Goal: Information Seeking & Learning: Learn about a topic

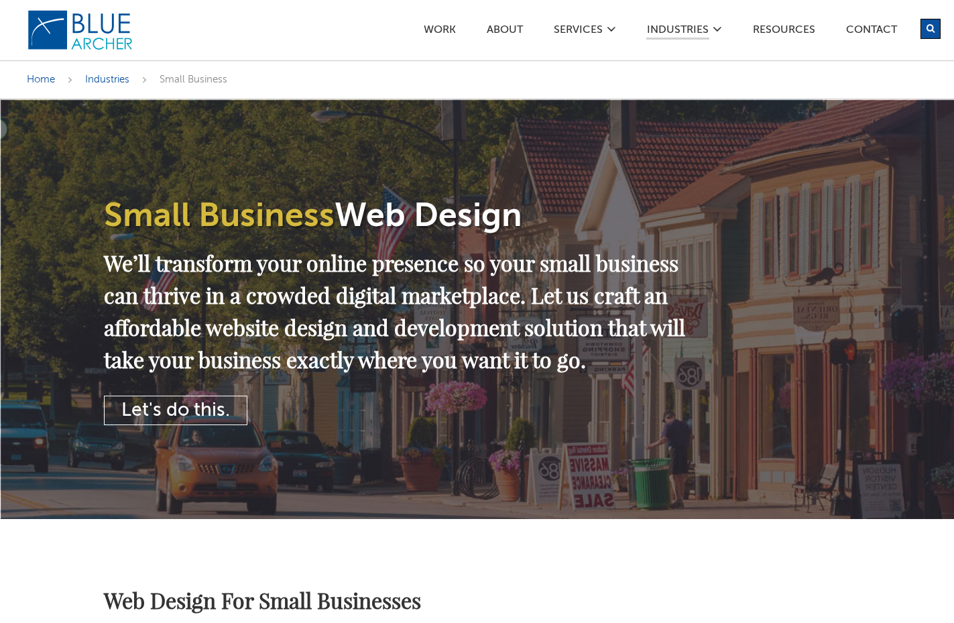
scroll to position [68, 0]
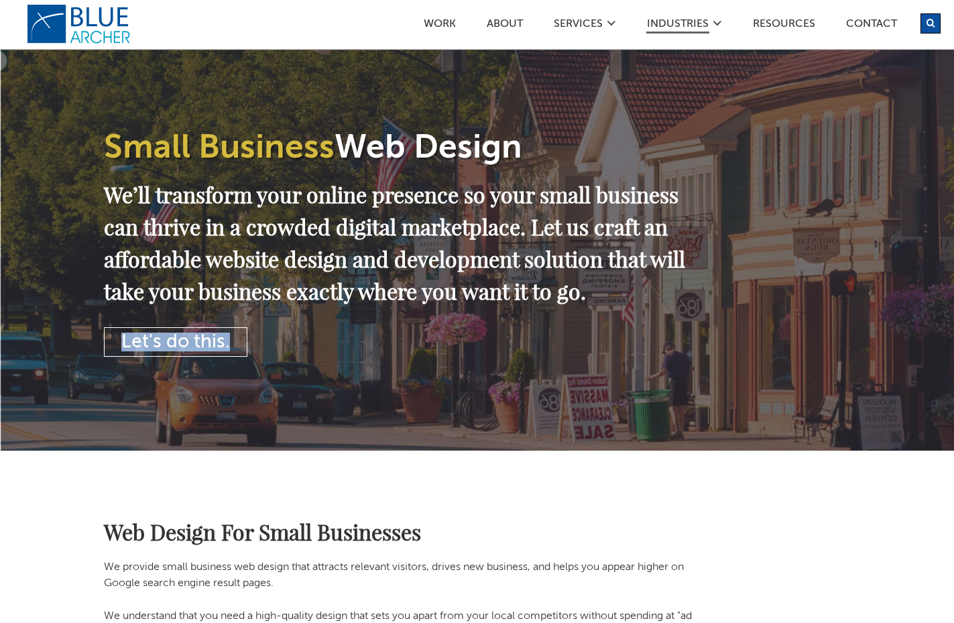
drag, startPoint x: 87, startPoint y: 132, endPoint x: 348, endPoint y: 356, distance: 343.8
click at [348, 356] on div "Small Business Web Design We’ll transform your online presence so your small bu…" at bounding box center [477, 247] width 954 height 232
click at [488, 307] on h2 "We’ll transform your online presence so your small business can thrive in a cro…" at bounding box center [399, 242] width 591 height 129
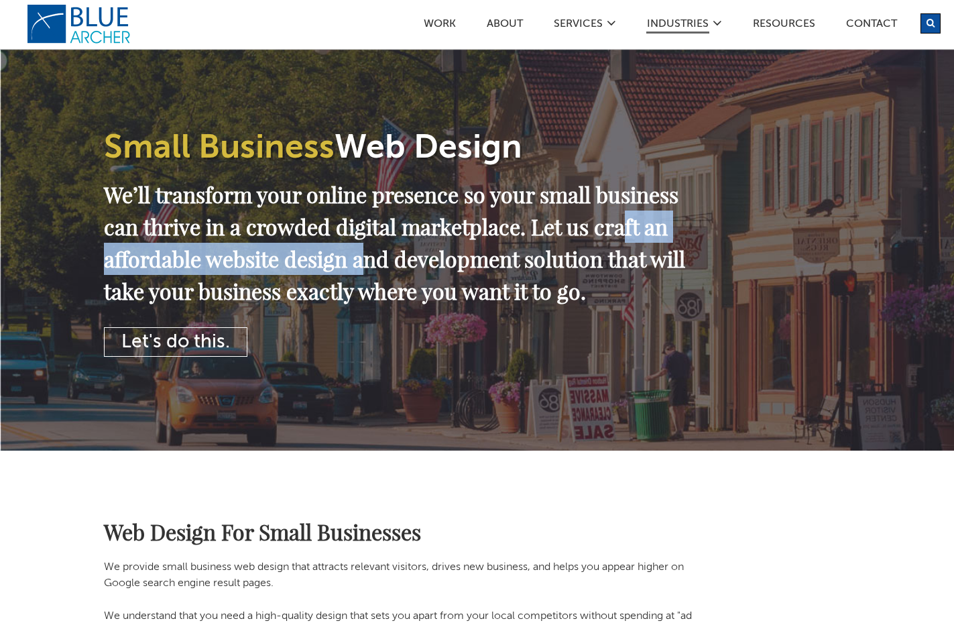
drag, startPoint x: 310, startPoint y: 265, endPoint x: 494, endPoint y: 262, distance: 183.1
click at [494, 262] on h2 "We’ll transform your online presence so your small business can thrive in a cro…" at bounding box center [399, 242] width 591 height 129
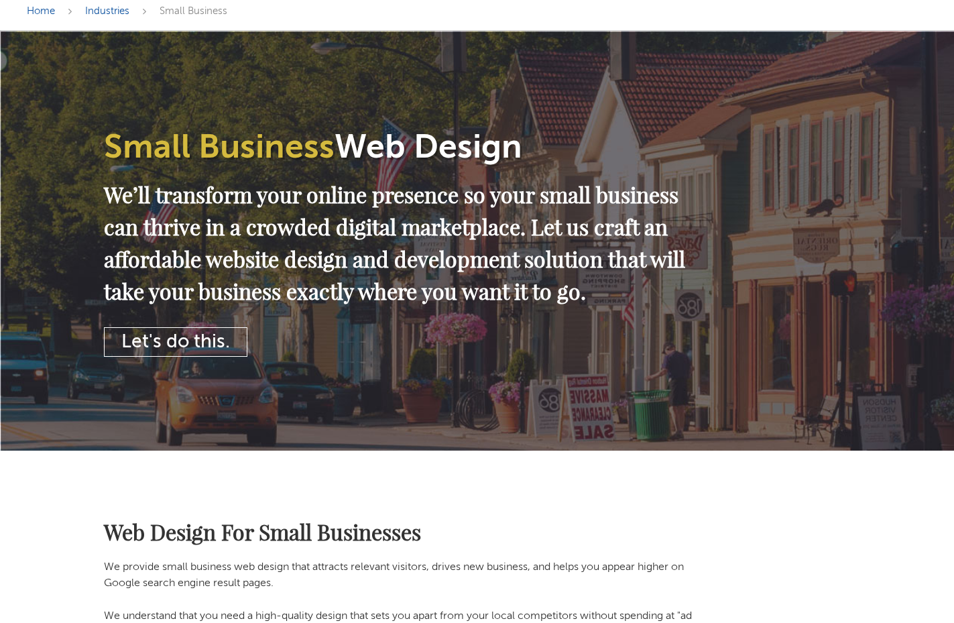
scroll to position [0, 0]
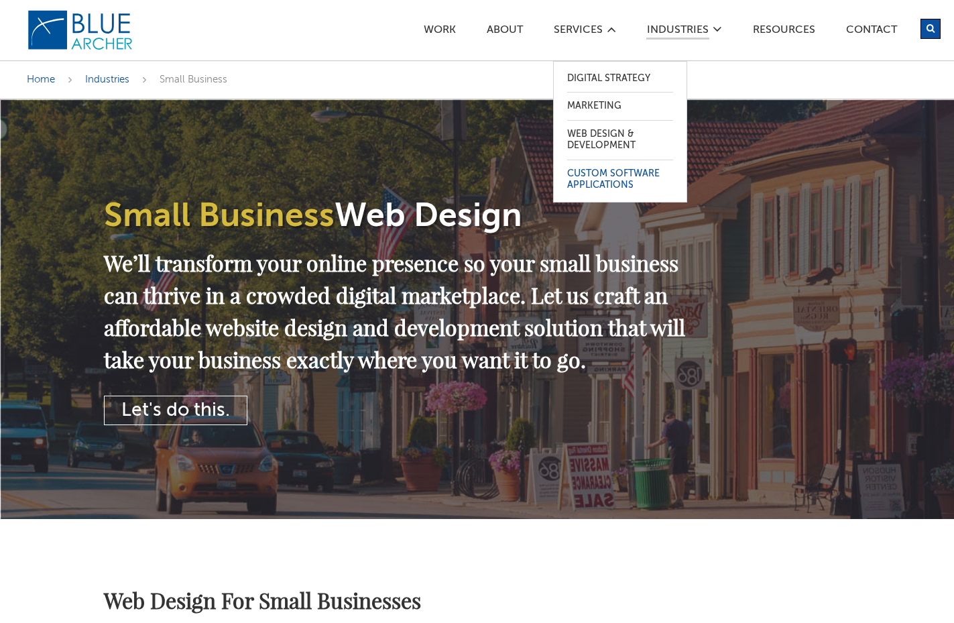
click at [628, 182] on link "Custom Software Applications" at bounding box center [620, 179] width 106 height 39
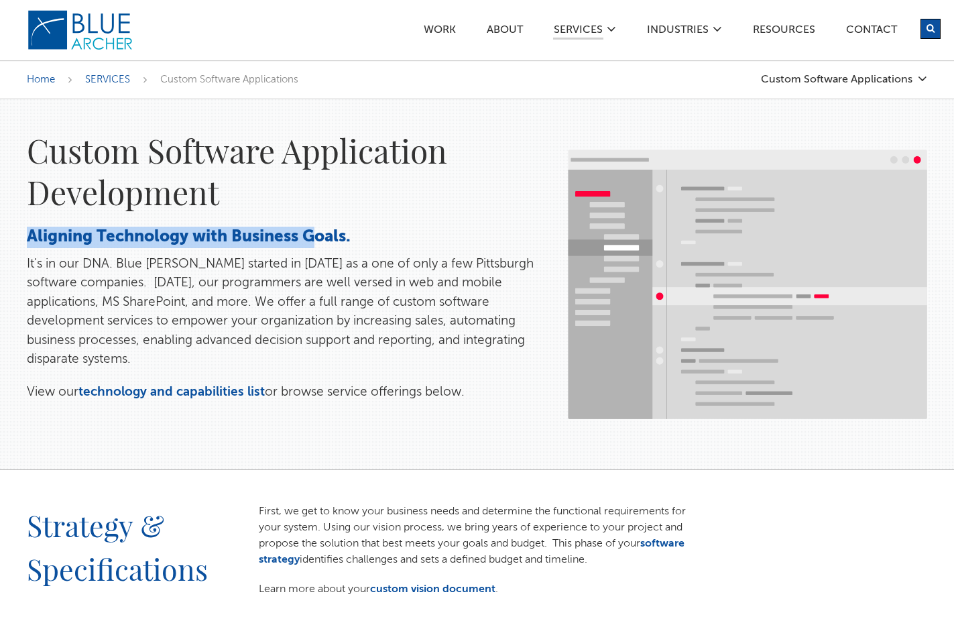
drag, startPoint x: 64, startPoint y: 224, endPoint x: 314, endPoint y: 237, distance: 249.8
click at [314, 237] on div "Custom Software Application Development Aligning Technology with Business Goals…" at bounding box center [283, 272] width 541 height 286
click at [314, 237] on h3 "Aligning Technology with Business Goals." at bounding box center [284, 237] width 514 height 21
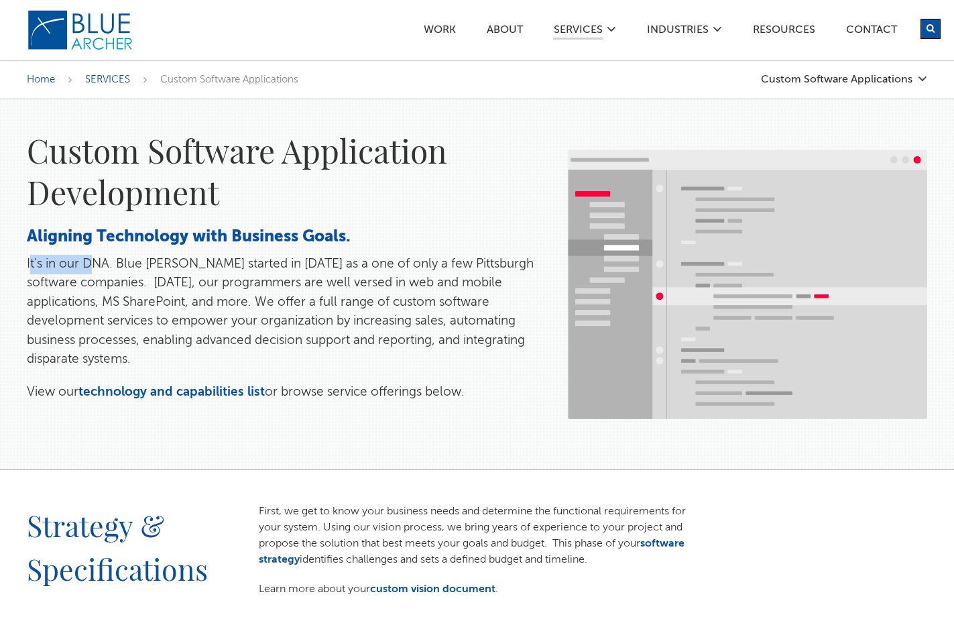
drag, startPoint x: 34, startPoint y: 264, endPoint x: 104, endPoint y: 262, distance: 70.4
click at [97, 262] on p "It's in our DNA. Blue [PERSON_NAME] started in [DATE] as a one of only a few Pi…" at bounding box center [284, 312] width 514 height 115
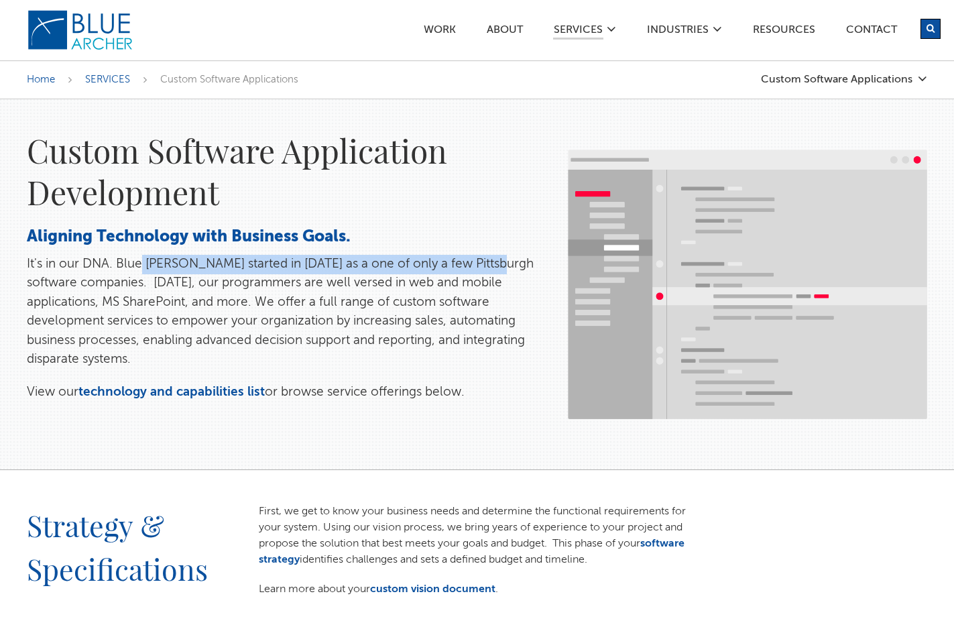
drag, startPoint x: 163, startPoint y: 262, endPoint x: 492, endPoint y: 266, distance: 329.3
click at [492, 266] on p "It's in our DNA. Blue [PERSON_NAME] started in [DATE] as a one of only a few Pi…" at bounding box center [284, 312] width 514 height 115
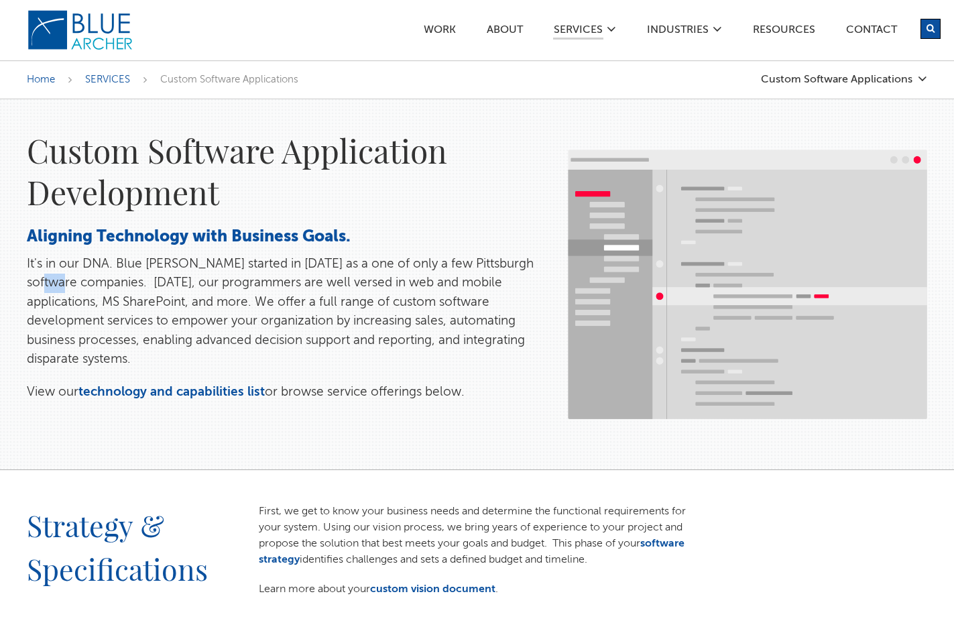
drag, startPoint x: 71, startPoint y: 281, endPoint x: 89, endPoint y: 281, distance: 18.1
click at [80, 281] on p "It's in our DNA. Blue [PERSON_NAME] started in [DATE] as a one of only a few Pi…" at bounding box center [284, 312] width 514 height 115
drag, startPoint x: 300, startPoint y: 288, endPoint x: 415, endPoint y: 287, distance: 115.3
click at [414, 287] on p "It's in our DNA. Blue [PERSON_NAME] started in [DATE] as a one of only a few Pi…" at bounding box center [284, 312] width 514 height 115
click at [415, 287] on p "It's in our DNA. Blue [PERSON_NAME] started in [DATE] as a one of only a few Pi…" at bounding box center [284, 312] width 514 height 115
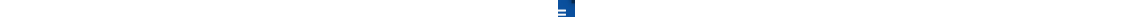
scroll to position [2554, 0]
